Goal: Task Accomplishment & Management: Use online tool/utility

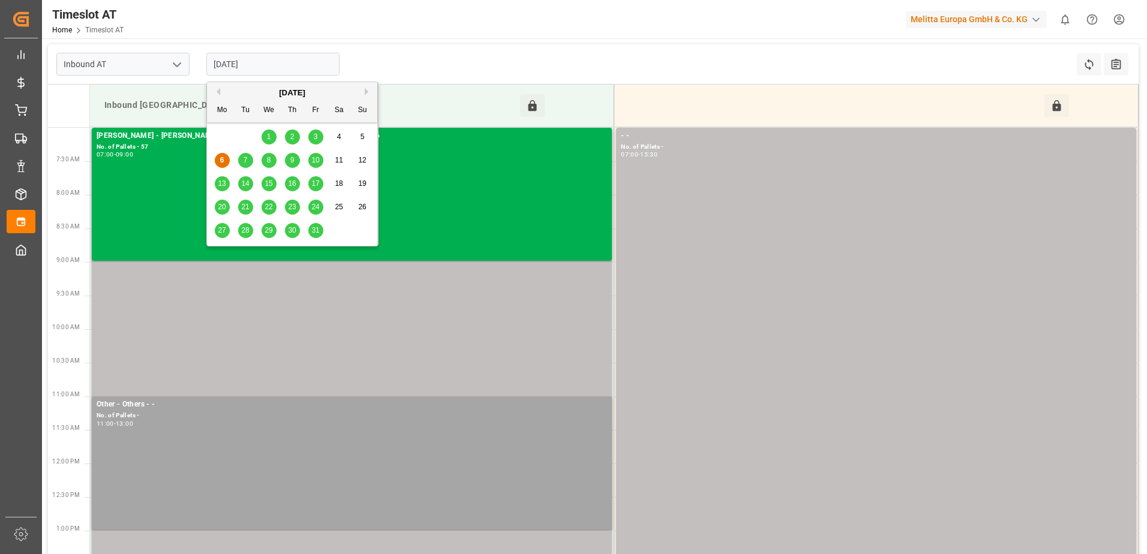
click at [305, 68] on input "06-10-2025" at bounding box center [272, 64] width 133 height 23
click at [245, 161] on span "7" at bounding box center [246, 160] width 4 height 8
type input "07-10-2025"
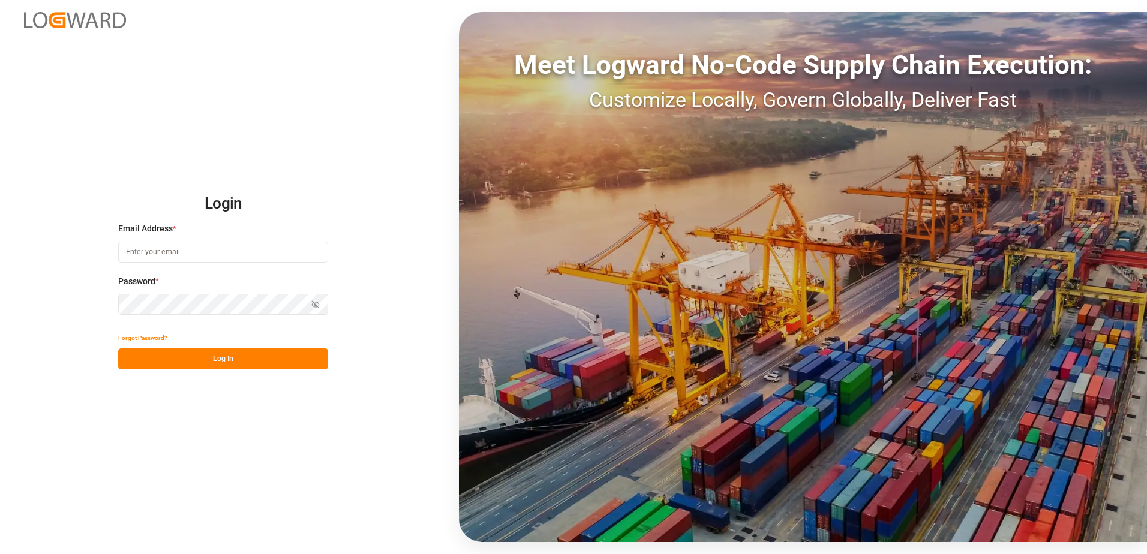
type input "anton.moeller@melitta.at"
click at [257, 359] on button "Log In" at bounding box center [223, 359] width 210 height 21
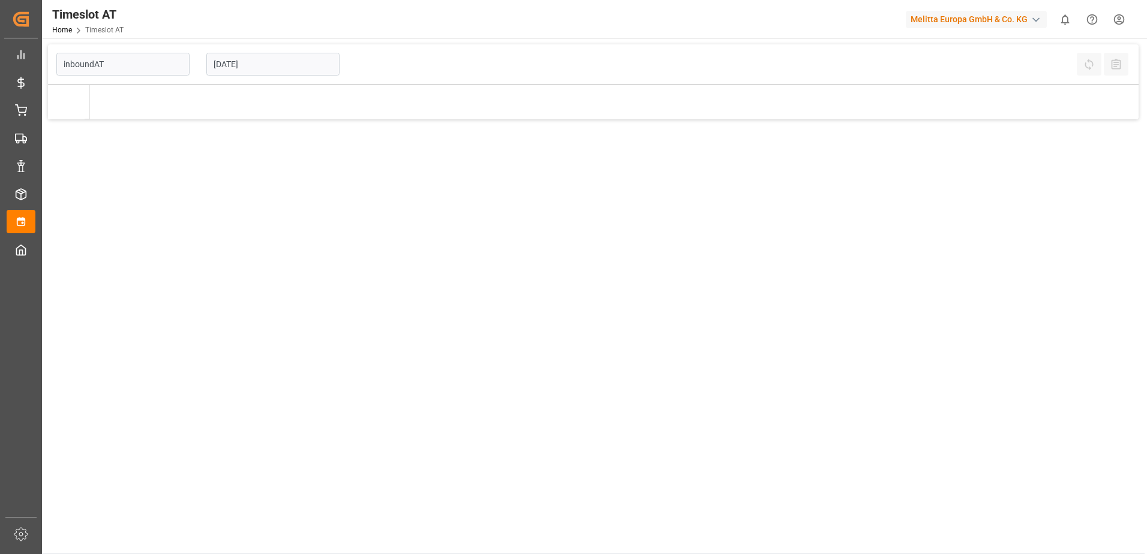
type input "Inbound AT"
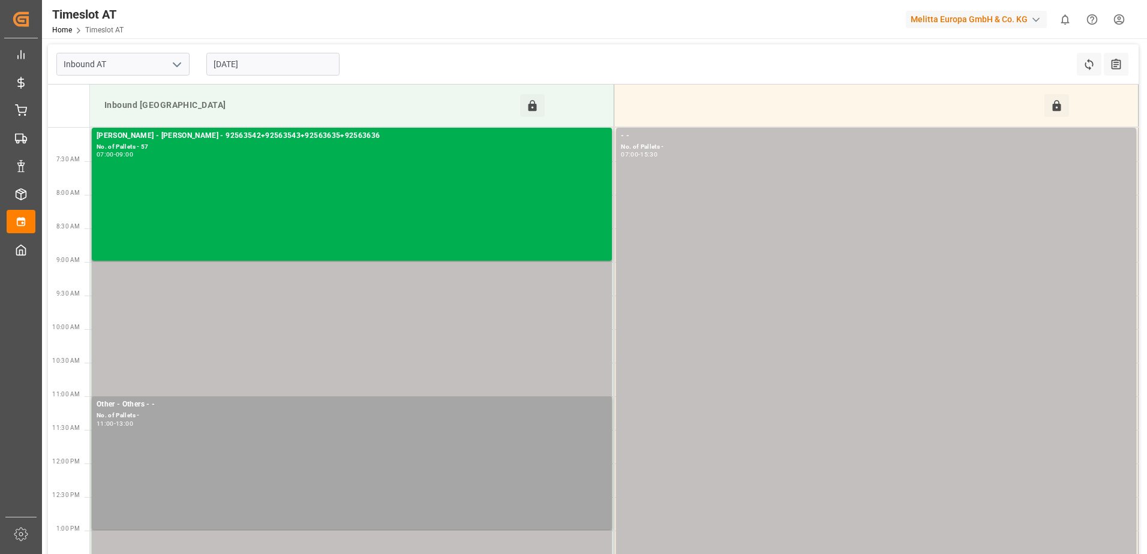
click at [250, 62] on input "06-10-2025" at bounding box center [272, 64] width 133 height 23
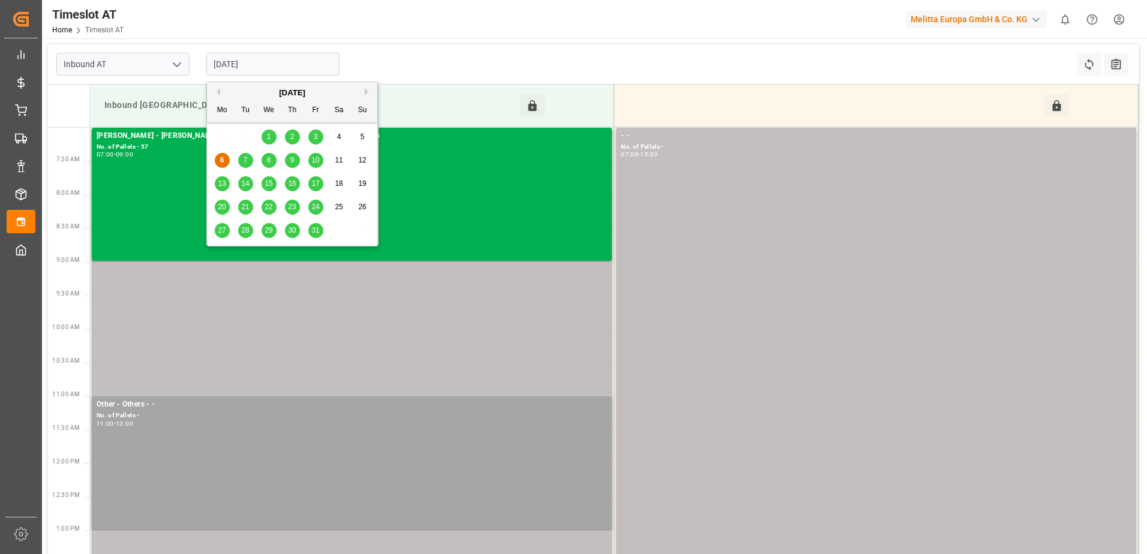
click at [246, 161] on span "7" at bounding box center [246, 160] width 4 height 8
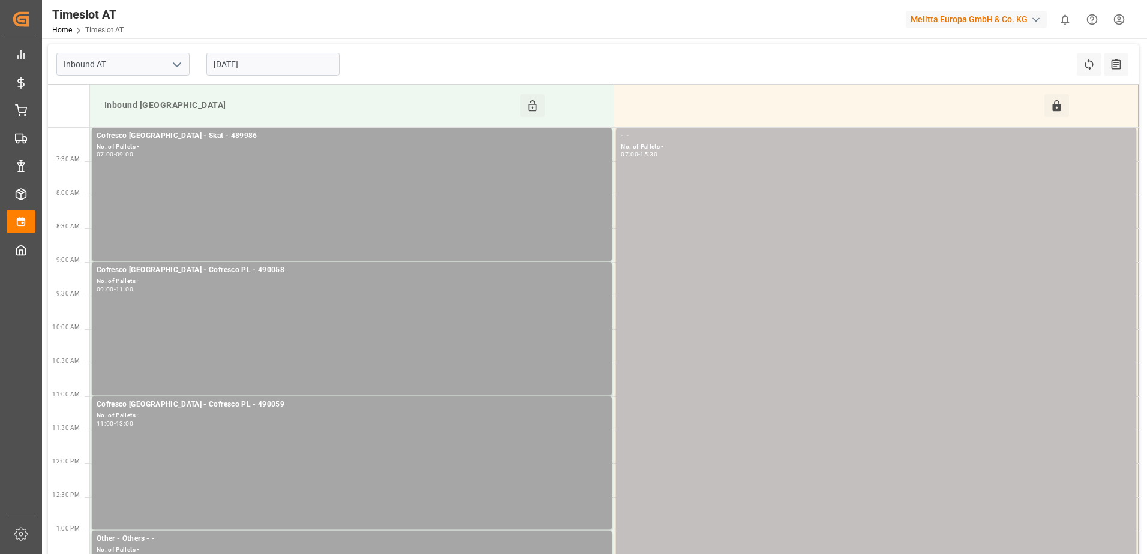
click at [273, 59] on input "07-10-2025" at bounding box center [272, 64] width 133 height 23
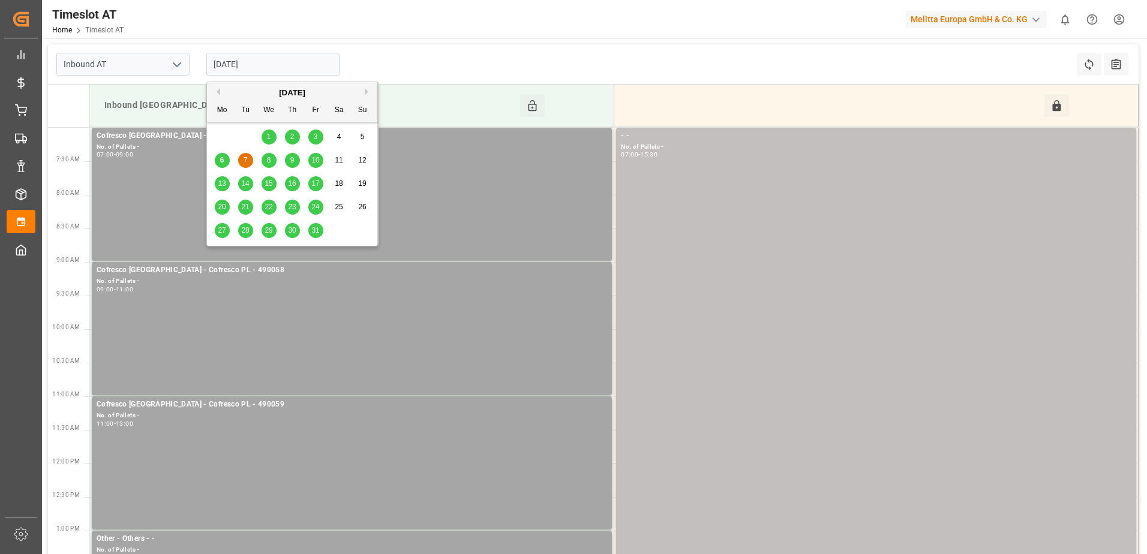
click at [269, 162] on span "8" at bounding box center [269, 160] width 4 height 8
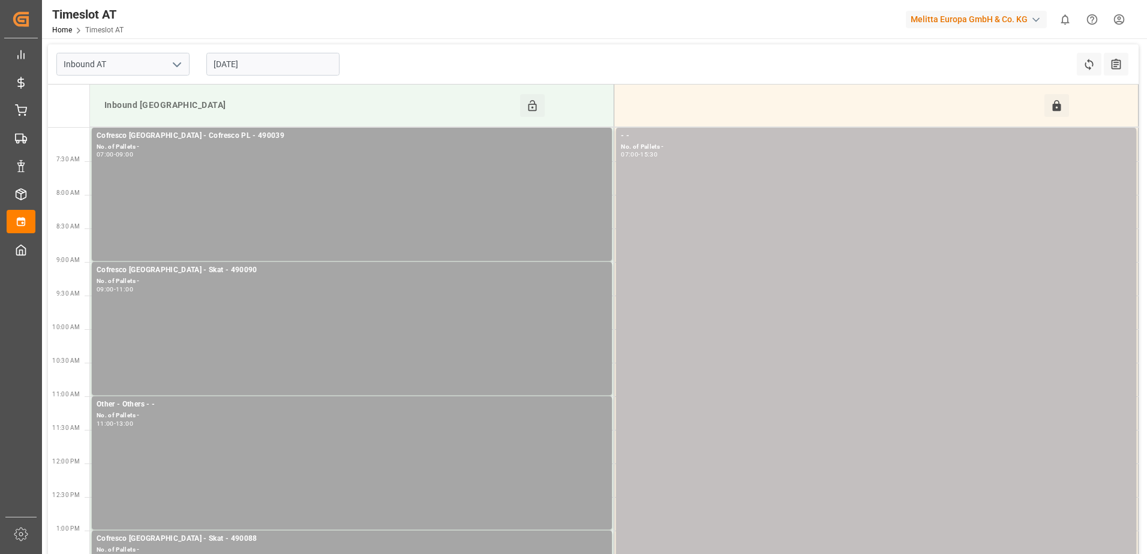
click at [272, 68] on input "08-10-2025" at bounding box center [272, 64] width 133 height 23
click at [424, 72] on div "Inbound AT 08-10-2025 Refresh Time Slots All Audits" at bounding box center [593, 64] width 1091 height 40
click at [277, 56] on input "08-10-2025" at bounding box center [272, 64] width 133 height 23
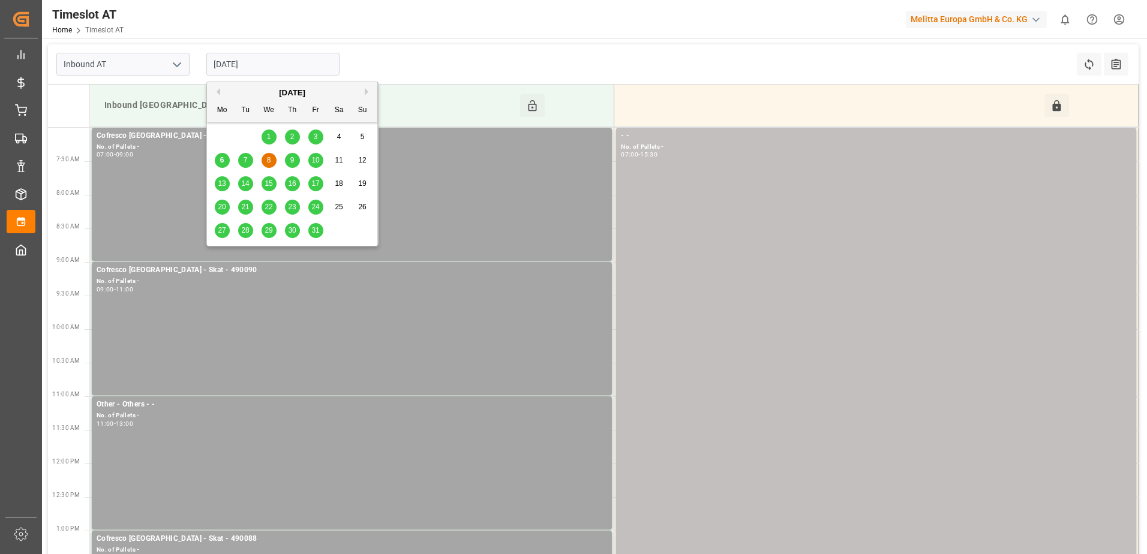
click at [246, 159] on span "7" at bounding box center [246, 160] width 4 height 8
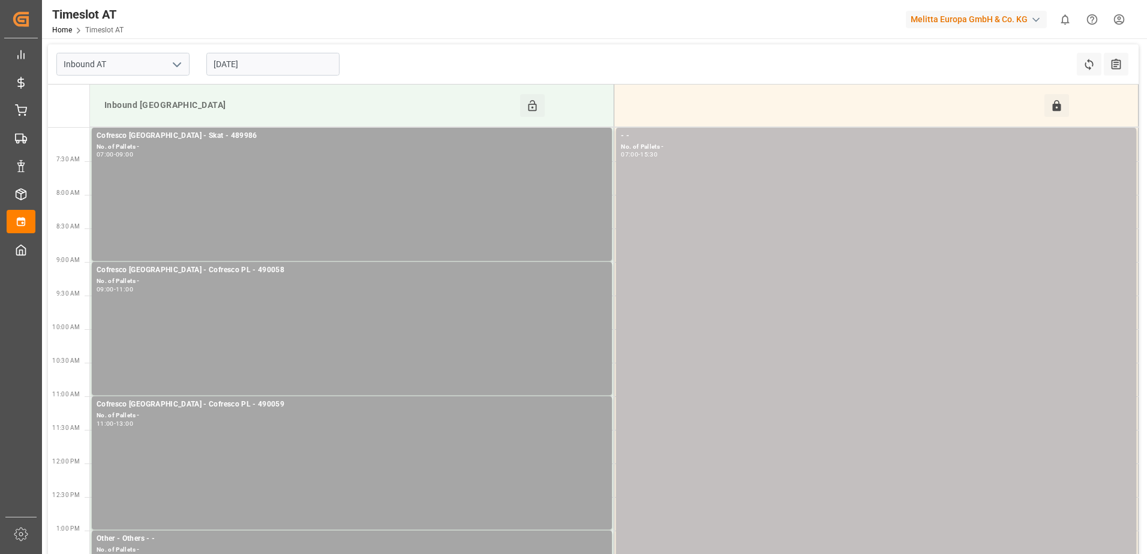
click at [284, 59] on input "07-10-2025" at bounding box center [272, 64] width 133 height 23
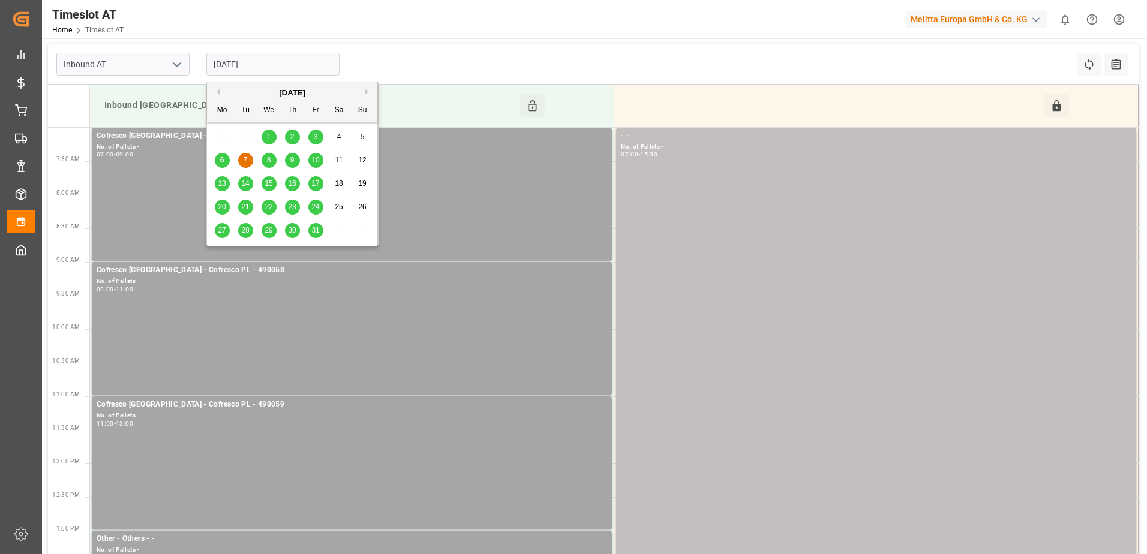
click at [294, 157] on span "9" at bounding box center [292, 160] width 4 height 8
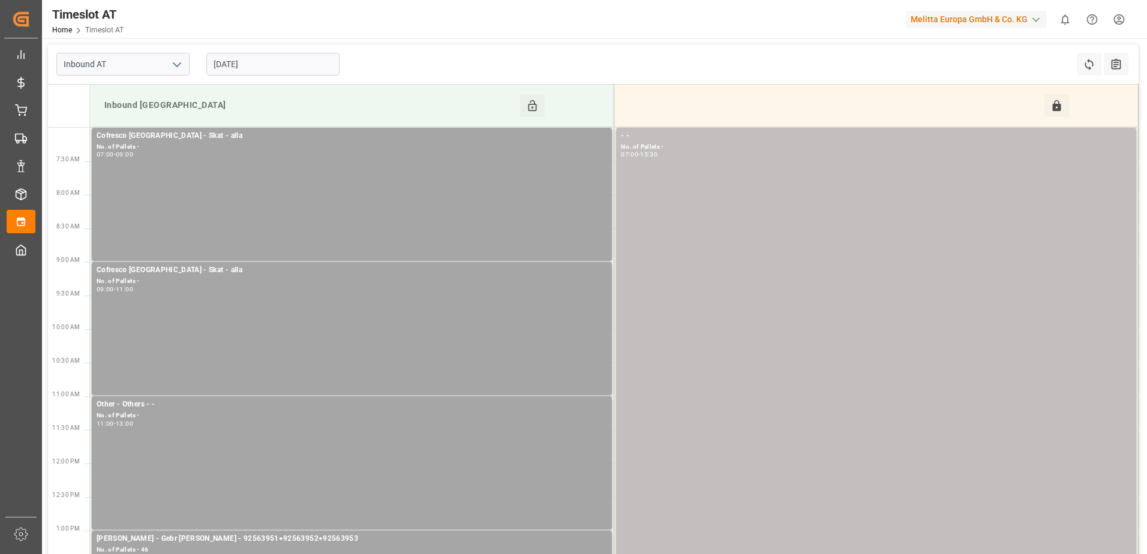
click at [268, 59] on input "09-10-2025" at bounding box center [272, 64] width 133 height 23
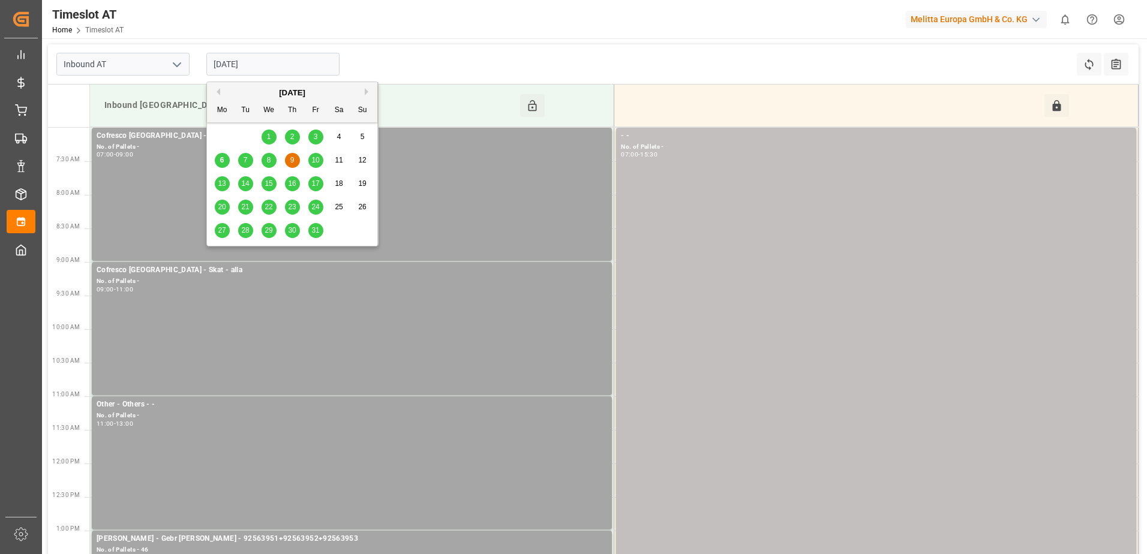
click at [313, 164] on span "10" at bounding box center [315, 160] width 8 height 8
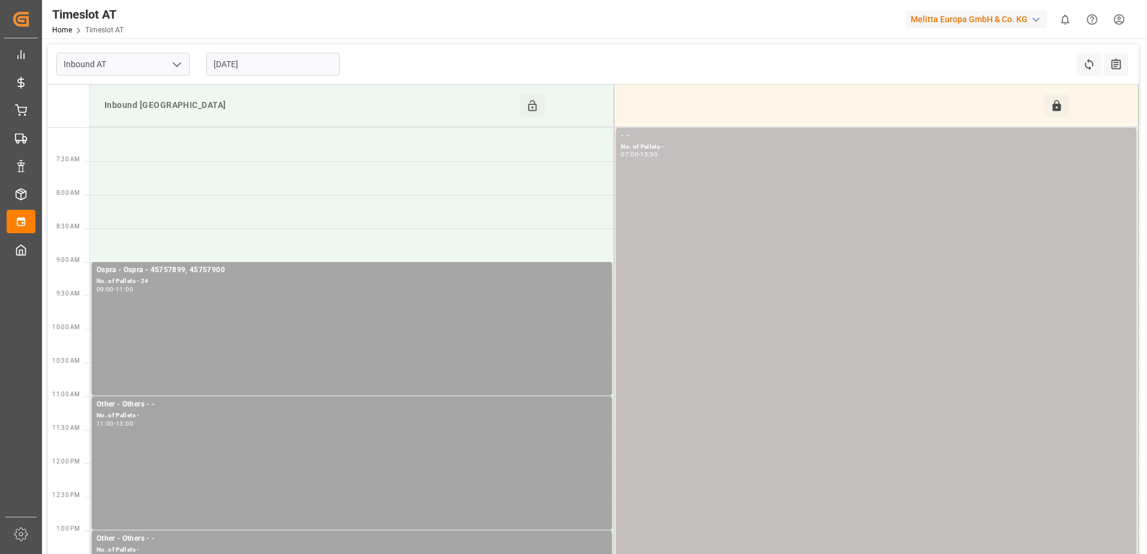
click at [280, 64] on input "10-10-2025" at bounding box center [272, 64] width 133 height 23
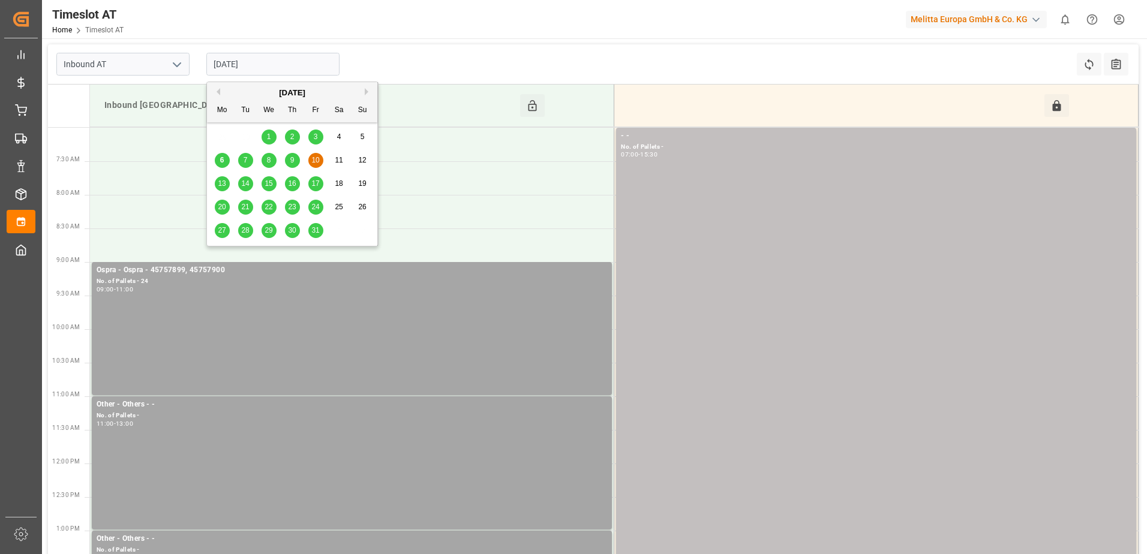
click at [247, 158] on span "7" at bounding box center [246, 160] width 4 height 8
type input "07-10-2025"
